Goal: Information Seeking & Learning: Learn about a topic

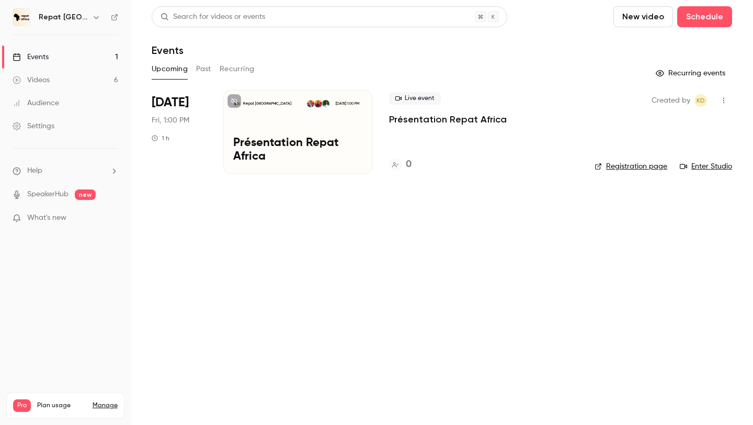
click at [210, 64] on button "Past" at bounding box center [203, 69] width 15 height 17
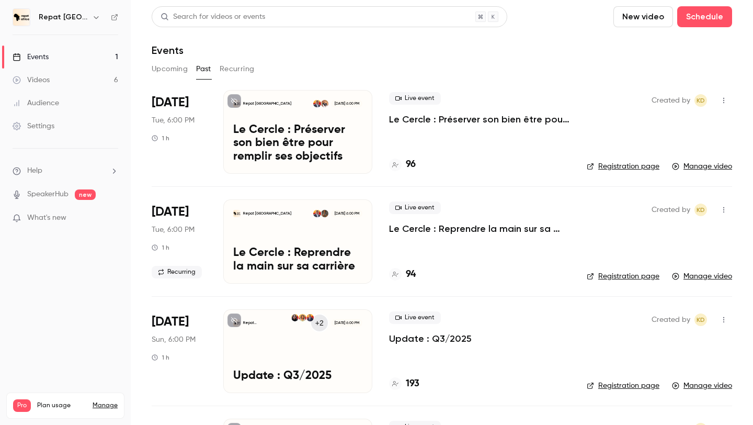
click at [426, 125] on p "Le Cercle : Préserver son bien être pour remplir ses objectifs" at bounding box center [479, 119] width 181 height 13
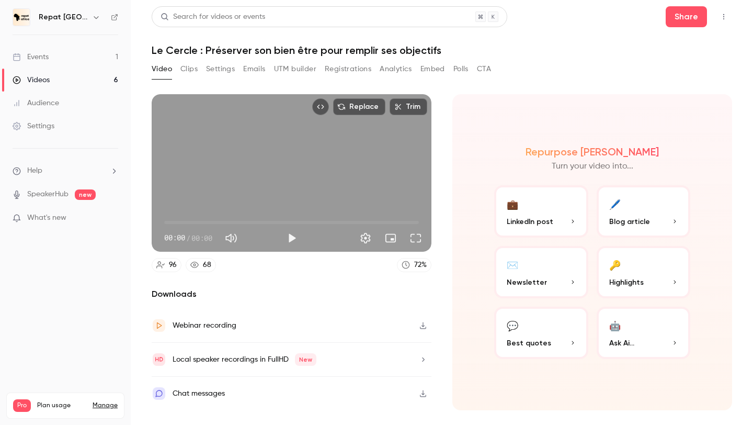
click at [403, 69] on button "Analytics" at bounding box center [396, 69] width 32 height 17
